Goal: Find specific page/section: Find specific page/section

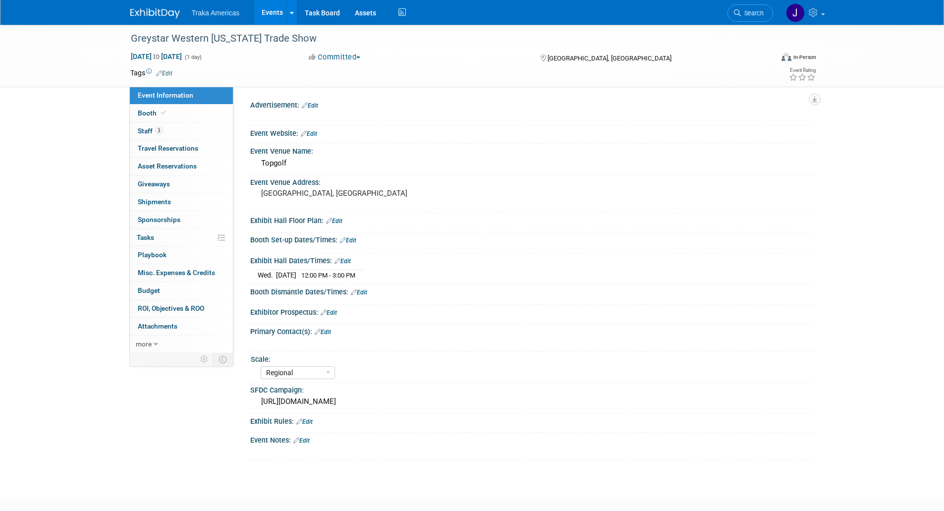
select select "Regional"
click at [154, 10] on img at bounding box center [155, 13] width 50 height 10
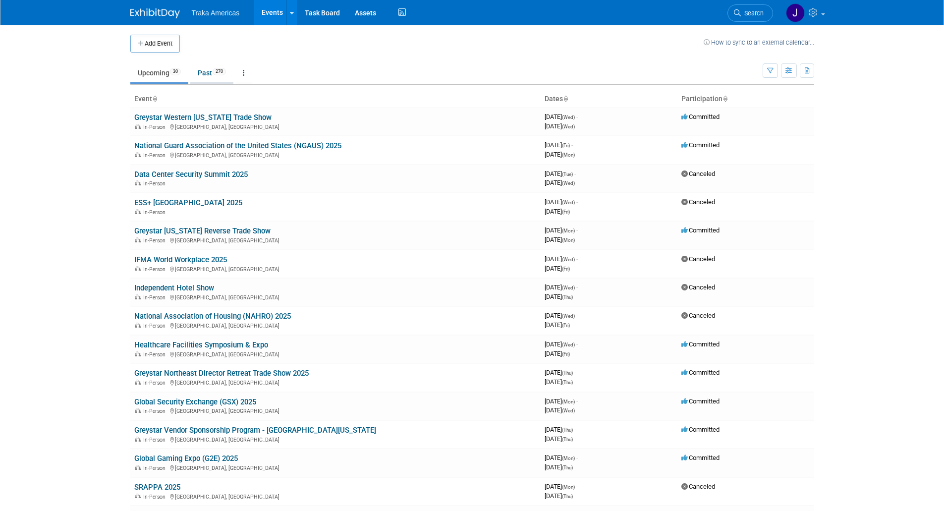
click at [215, 69] on link "Past 270" at bounding box center [211, 72] width 43 height 19
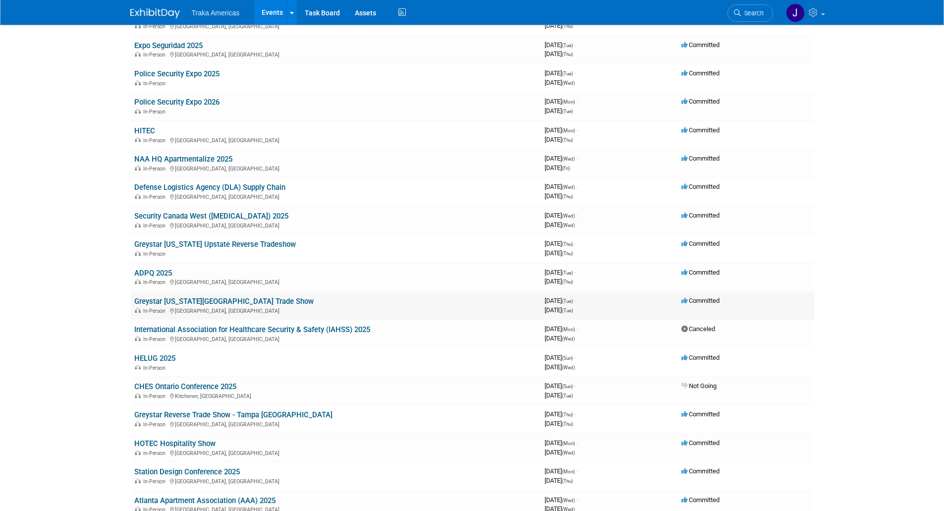
scroll to position [131, 0]
